Goal: Information Seeking & Learning: Learn about a topic

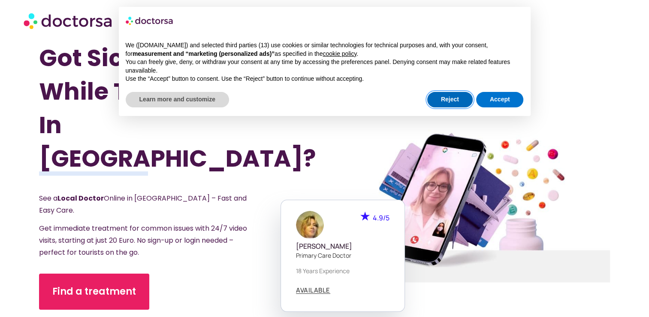
click at [462, 100] on button "Reject" at bounding box center [449, 99] width 45 height 15
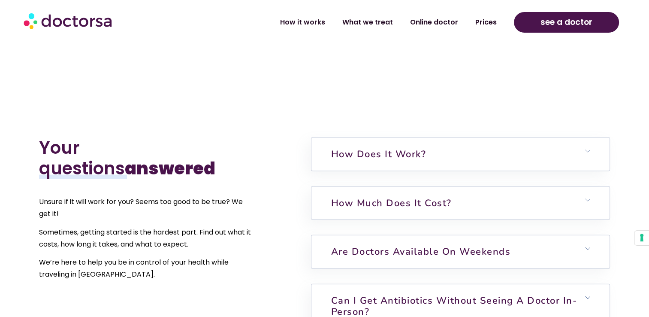
scroll to position [1836, 0]
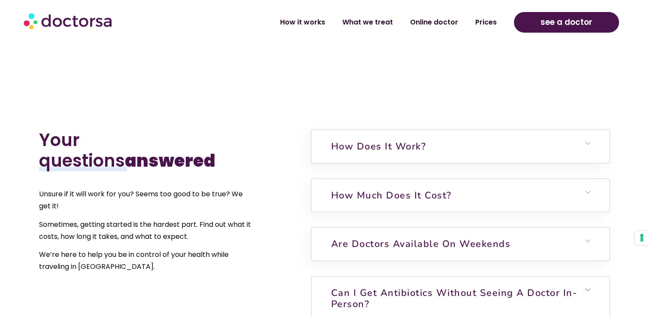
click at [525, 276] on h6 "Can I get antibiotics without seeing a doctor in-person?" at bounding box center [460, 298] width 298 height 44
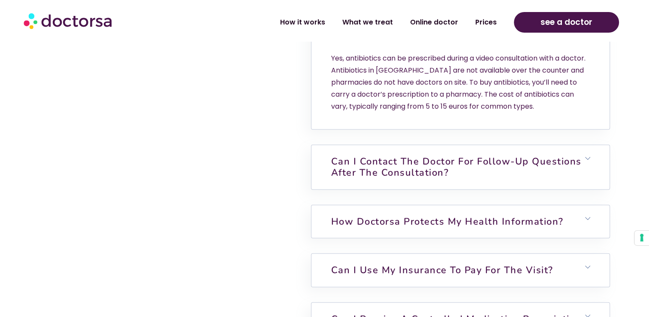
scroll to position [2116, 0]
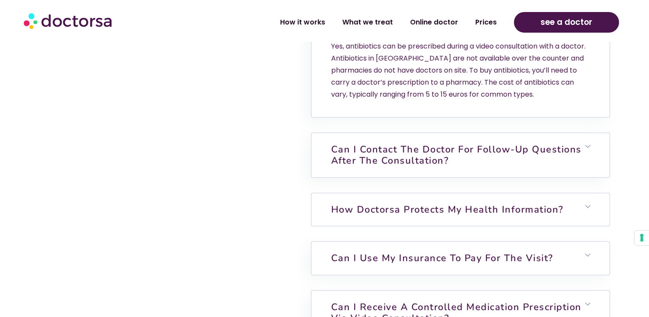
click at [550, 193] on h6 "How Doctorsa protects my health information?" at bounding box center [460, 209] width 298 height 33
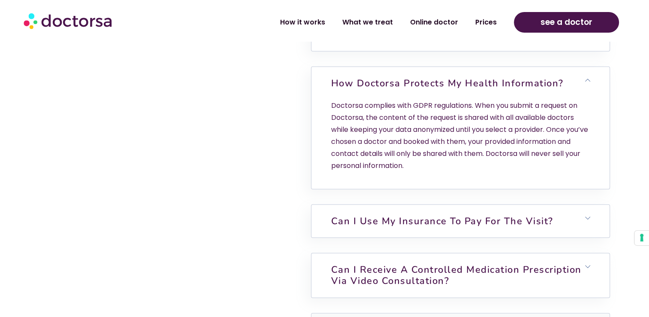
scroll to position [2270, 0]
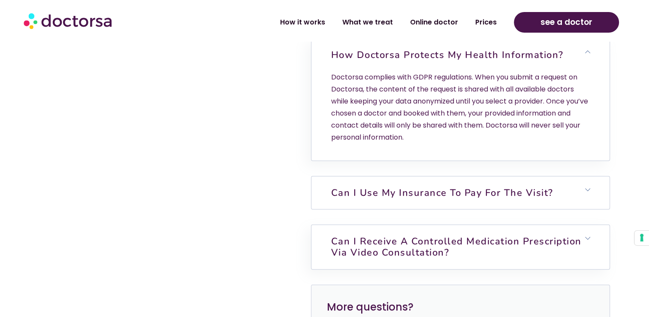
click at [562, 176] on h6 "Can I use my insurance to pay for the visit?" at bounding box center [460, 192] width 298 height 33
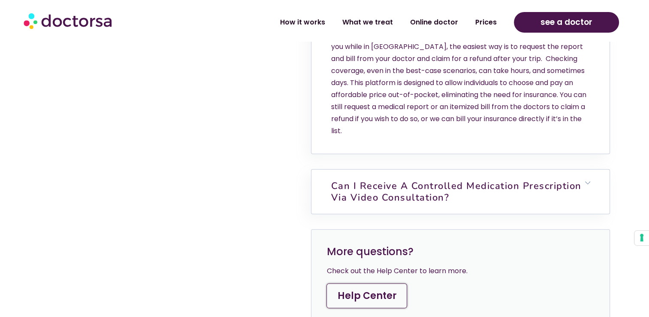
scroll to position [2454, 0]
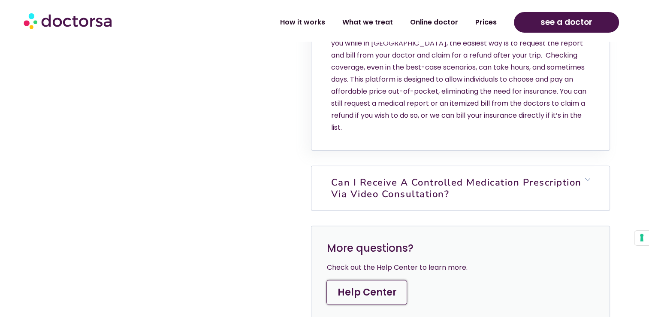
click at [565, 166] on h6 "Can I Receive a Controlled Medication Prescription via Video Consultation?" at bounding box center [460, 188] width 298 height 44
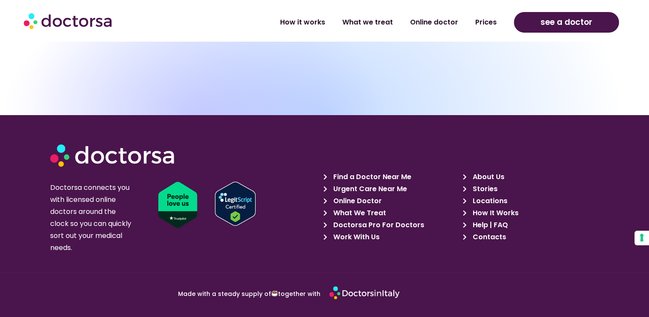
scroll to position [3103, 0]
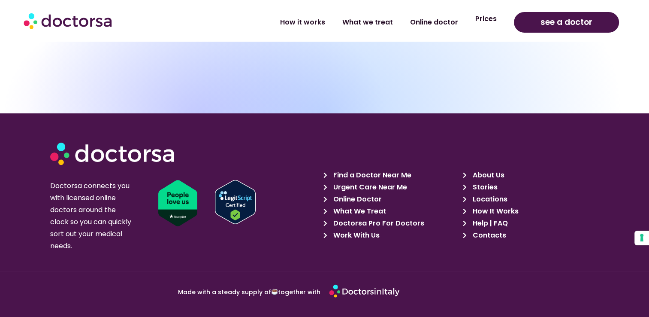
click at [492, 24] on link "Prices" at bounding box center [486, 19] width 39 height 20
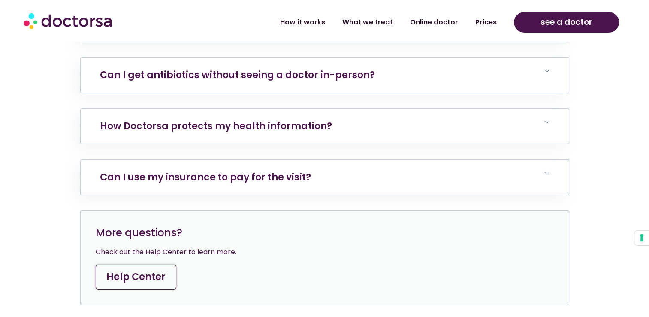
scroll to position [3317, 0]
